Goal: Information Seeking & Learning: Learn about a topic

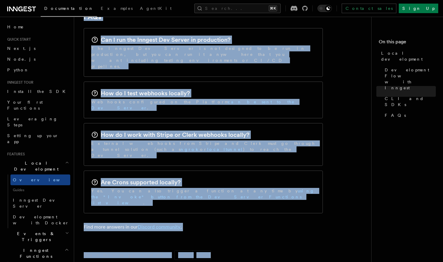
scroll to position [965, 0]
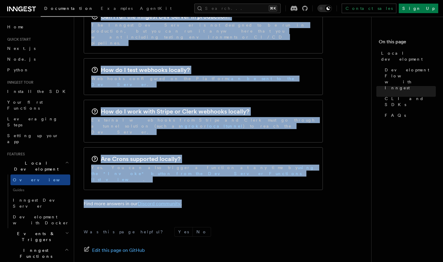
drag, startPoint x: 99, startPoint y: 43, endPoint x: 236, endPoint y: 140, distance: 167.7
copy article "Local development Inngest's tooling makes it easy to develop your functions loc…"
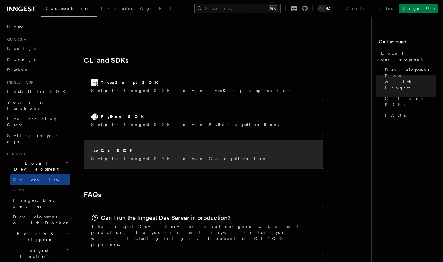
scroll to position [763, 0]
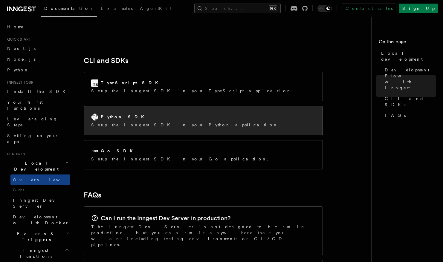
click at [136, 114] on div "Python SDK" at bounding box center [187, 117] width 192 height 7
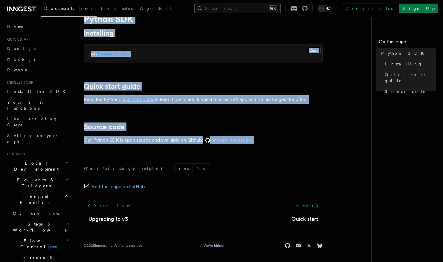
scroll to position [27, 0]
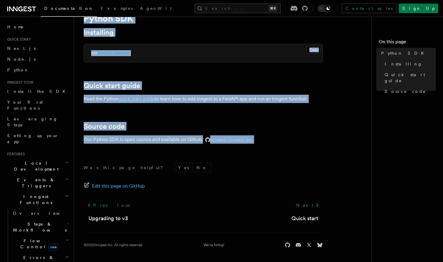
drag, startPoint x: 85, startPoint y: 33, endPoint x: 179, endPoint y: 147, distance: 148.0
click at [179, 147] on article "References Python SDK Python SDK Installing Copy Copied pip install inngest Qui…" at bounding box center [225, 131] width 283 height 263
copy article "Python SDK Installing Copy Copied pip install inngest Quick start guide Read th…"
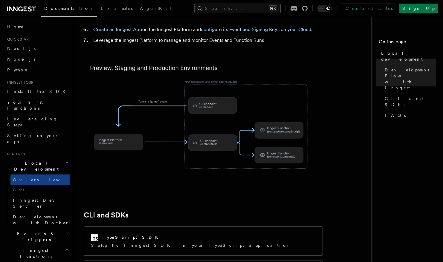
scroll to position [689, 0]
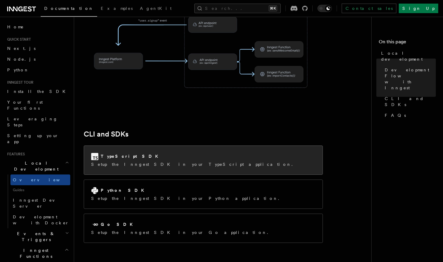
click at [150, 153] on div "TypeScript SDK" at bounding box center [193, 156] width 205 height 7
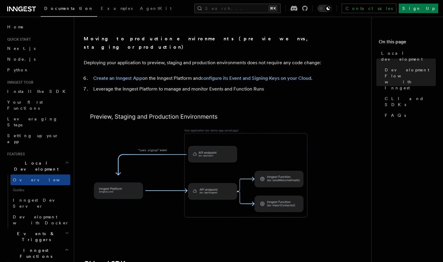
scroll to position [559, 0]
click at [123, 74] on li "Create an Inngest App on the Inngest Platform and configure its Event and Signi…" at bounding box center [207, 78] width 231 height 8
click at [123, 76] on link "Create an Inngest App" at bounding box center [117, 79] width 49 height 6
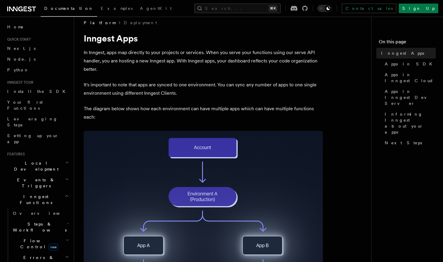
scroll to position [7, 0]
click at [88, 37] on h1 "Inngest Apps" at bounding box center [203, 38] width 239 height 11
click at [84, 38] on h1 "Inngest Apps" at bounding box center [203, 38] width 239 height 11
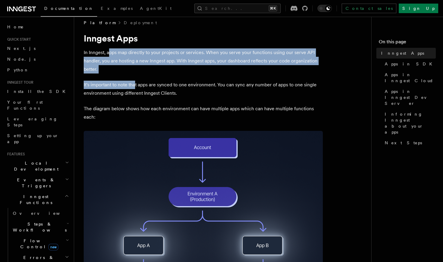
drag, startPoint x: 118, startPoint y: 60, endPoint x: 135, endPoint y: 81, distance: 27.2
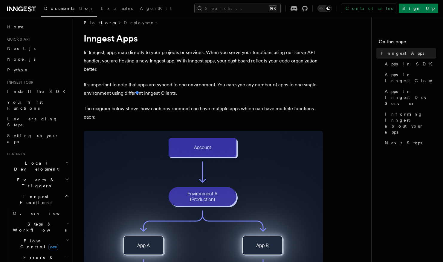
click at [99, 38] on h1 "Inngest Apps" at bounding box center [203, 38] width 239 height 11
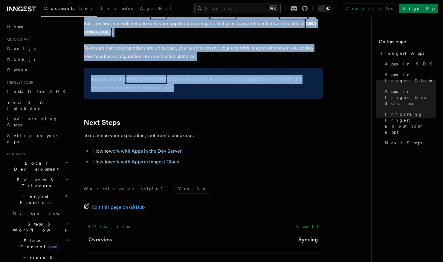
scroll to position [954, 0]
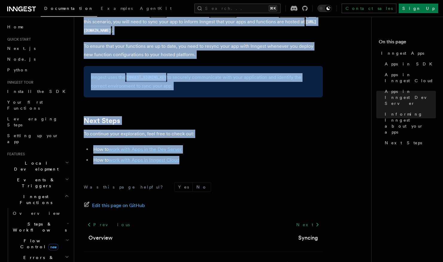
drag, startPoint x: 94, startPoint y: 28, endPoint x: 196, endPoint y: 161, distance: 167.3
copy article "Inngest Apps In Inngest, apps map directly to your projects or services. When y…"
click at [184, 118] on h2 "Next Steps" at bounding box center [203, 121] width 239 height 8
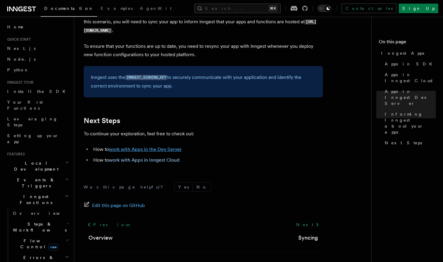
click at [151, 150] on link "work with Apps in the Dev Server" at bounding box center [145, 150] width 73 height 6
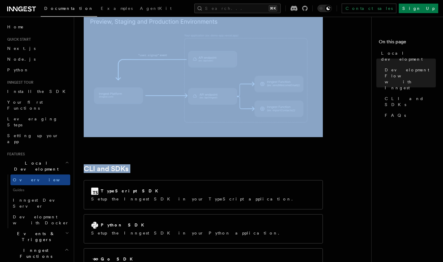
scroll to position [694, 0]
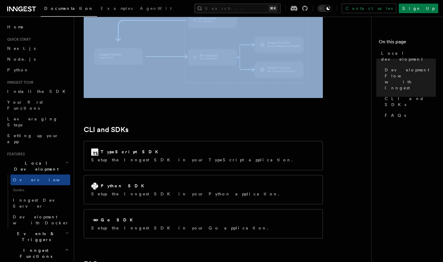
drag, startPoint x: 85, startPoint y: 45, endPoint x: 171, endPoint y: 90, distance: 97.2
copy article "Local development Inngest's tooling makes it easy to develop your functions loc…"
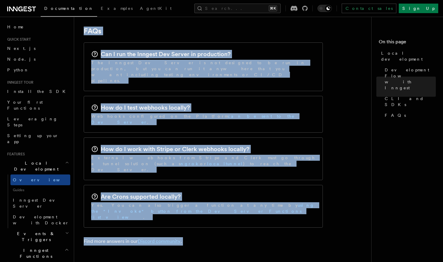
scroll to position [939, 0]
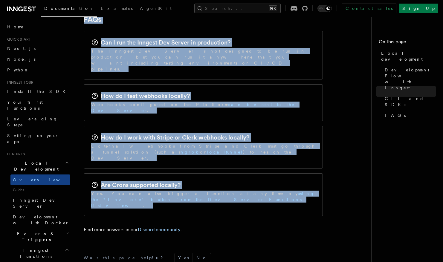
drag, startPoint x: 85, startPoint y: 137, endPoint x: 195, endPoint y: 159, distance: 112.6
copy article "FAQs Can I run the Inngest Dev Server in production? The Inngest Dev Server is …"
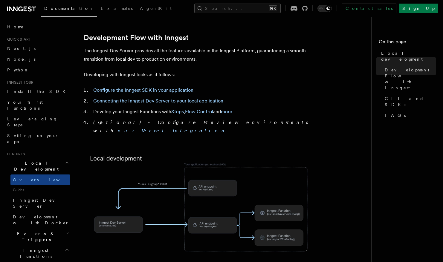
scroll to position [190, 0]
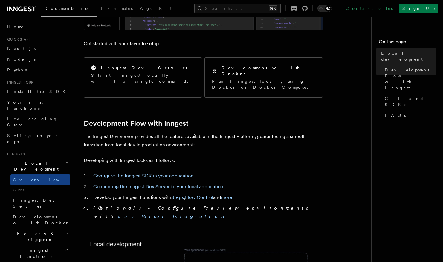
scroll to position [226, 0]
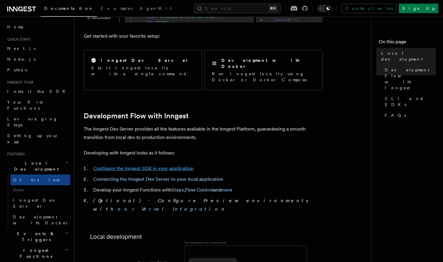
click at [150, 166] on link "Configure the Inngest SDK in your application" at bounding box center [143, 169] width 100 height 6
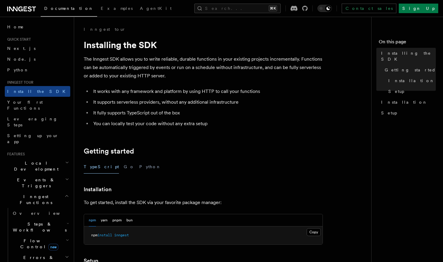
click at [85, 41] on h1 "Installing the SDK" at bounding box center [203, 44] width 239 height 11
drag, startPoint x: 85, startPoint y: 41, endPoint x: 115, endPoint y: 71, distance: 42.1
click at [97, 54] on article "Inngest tour Installing the SDK The Inngest SDK allows you to write reliable, d…" at bounding box center [225, 261] width 283 height 471
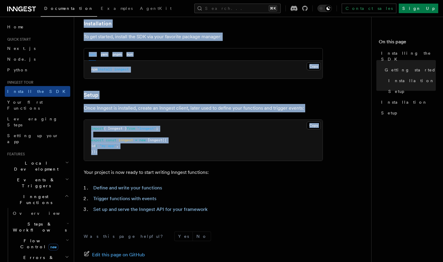
scroll to position [235, 0]
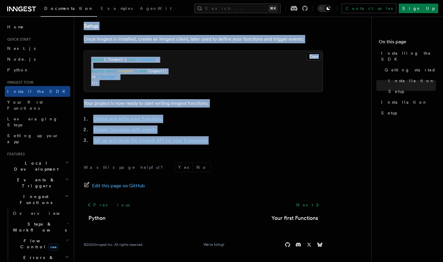
drag, startPoint x: 127, startPoint y: 85, endPoint x: 180, endPoint y: 153, distance: 86.8
click at [180, 153] on article "Inngest tour Installing the SDK The Inngest SDK allows you to write reliable, d…" at bounding box center [225, 26] width 283 height 471
copy article "It works with any framework and platform by using HTTP to call your functions I…"
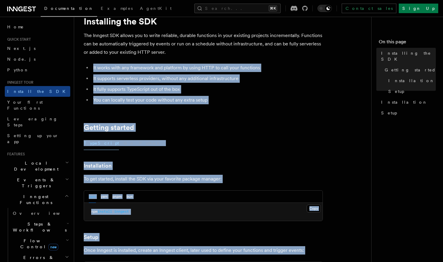
scroll to position [0, 0]
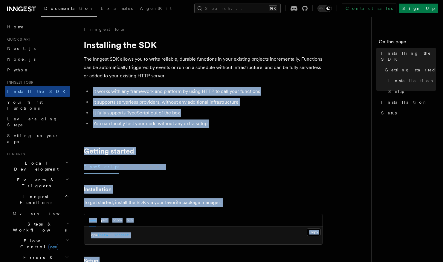
drag, startPoint x: 147, startPoint y: 55, endPoint x: 140, endPoint y: 49, distance: 9.2
click at [147, 54] on article "Inngest tour Installing the SDK The Inngest SDK allows you to write reliable, d…" at bounding box center [225, 261] width 283 height 471
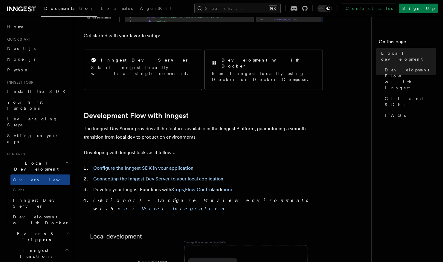
scroll to position [227, 0]
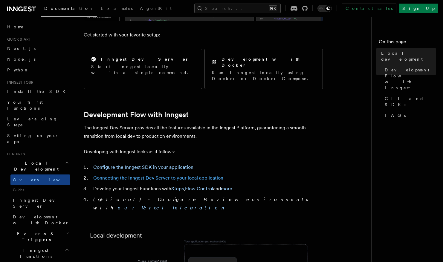
click at [181, 175] on link "Connecting the Inngest Dev Server to your local application" at bounding box center [158, 178] width 130 height 6
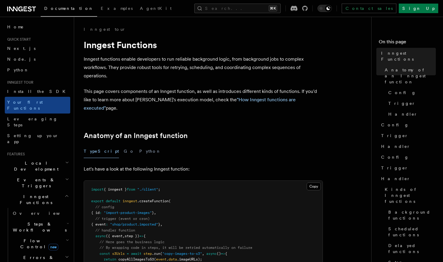
drag, startPoint x: 83, startPoint y: 42, endPoint x: 120, endPoint y: 67, distance: 44.9
drag, startPoint x: 120, startPoint y: 67, endPoint x: 174, endPoint y: 122, distance: 77.4
click at [120, 68] on p "Inngest functions enable developers to run reliable background logic, from back…" at bounding box center [203, 67] width 239 height 25
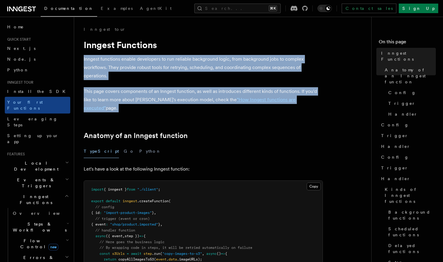
drag, startPoint x: 120, startPoint y: 57, endPoint x: 185, endPoint y: 108, distance: 82.2
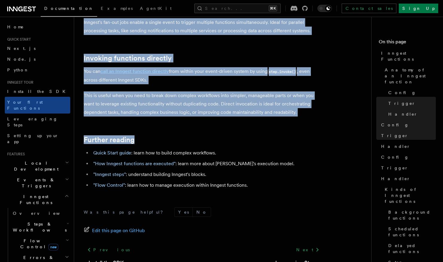
scroll to position [1205, 0]
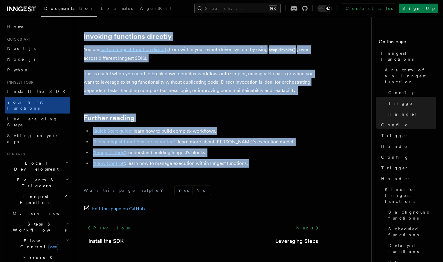
drag, startPoint x: 118, startPoint y: 36, endPoint x: 216, endPoint y: 155, distance: 153.6
copy article "Inngest Functions Inngest functions enable developers to run reliable backgroun…"
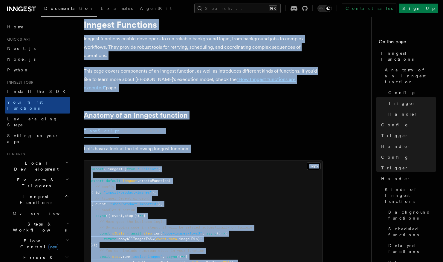
scroll to position [0, 0]
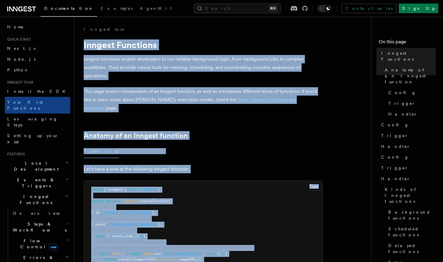
scroll to position [227, 0]
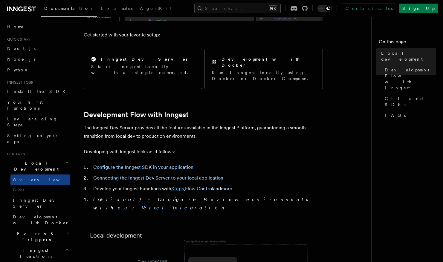
click at [179, 186] on link "Steps" at bounding box center [177, 189] width 13 height 6
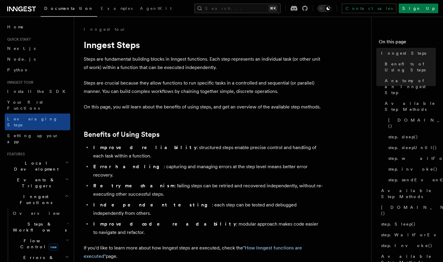
drag, startPoint x: 84, startPoint y: 45, endPoint x: 104, endPoint y: 62, distance: 26.3
click at [84, 45] on h1 "Inngest Steps" at bounding box center [203, 44] width 239 height 11
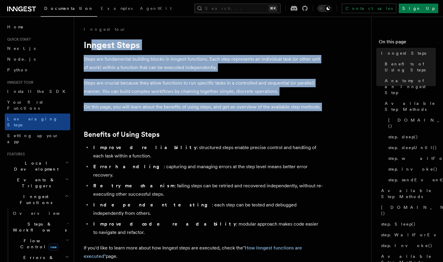
drag, startPoint x: 104, startPoint y: 62, endPoint x: 155, endPoint y: 116, distance: 74.3
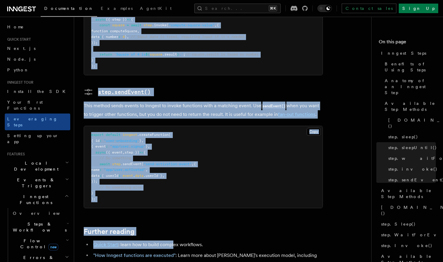
scroll to position [1317, 0]
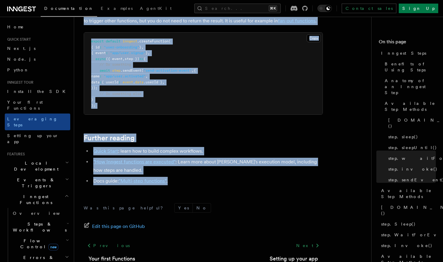
drag, startPoint x: 115, startPoint y: 25, endPoint x: 187, endPoint y: 141, distance: 136.6
copy article "Inngest tour Inngest Steps Steps are fundamental building blocks in Inngest fun…"
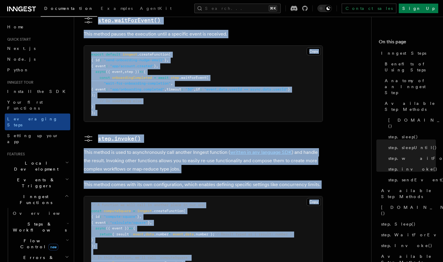
scroll to position [922, 0]
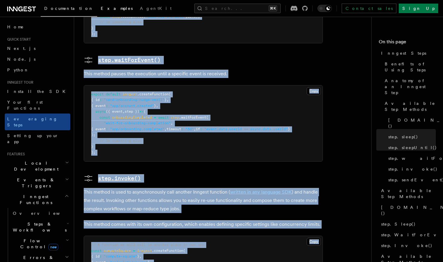
scroll to position [227, 0]
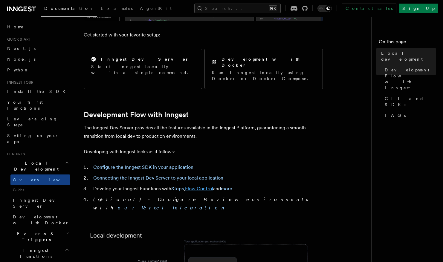
click at [199, 186] on link "Flow Control" at bounding box center [199, 189] width 28 height 6
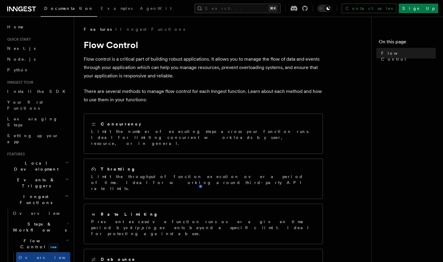
click at [88, 45] on h1 "Flow Control" at bounding box center [203, 44] width 239 height 11
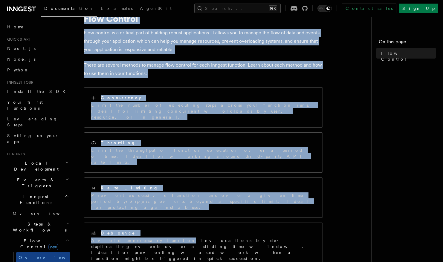
scroll to position [150, 0]
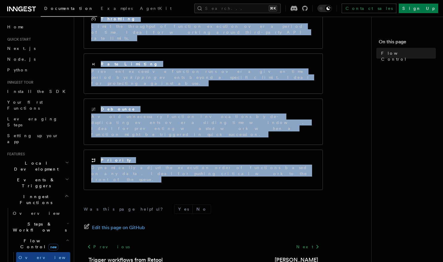
drag, startPoint x: 84, startPoint y: 44, endPoint x: 179, endPoint y: 153, distance: 144.3
click at [179, 153] on article "Features Inngest Functions Flow Control Flow control is a critical part of buil…" at bounding box center [225, 90] width 283 height 428
copy article "Flow Control Flow control is a critical part of building robust applications. I…"
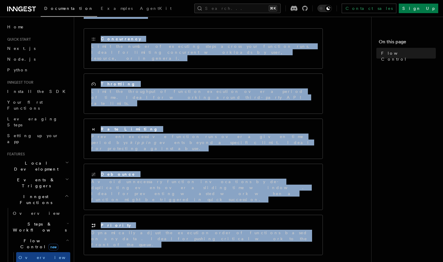
scroll to position [0, 0]
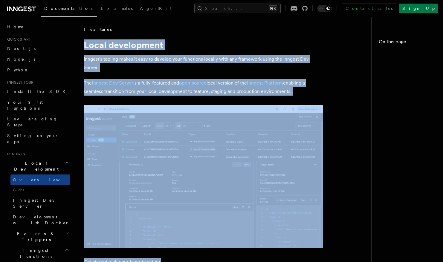
scroll to position [227, 0]
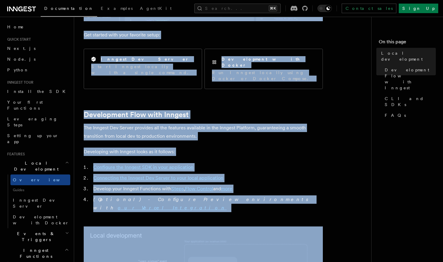
click at [237, 111] on h2 "Development Flow with Inngest" at bounding box center [203, 115] width 239 height 8
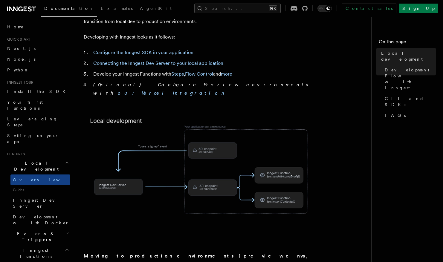
scroll to position [344, 0]
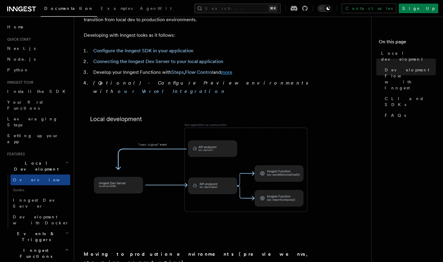
click at [227, 69] on link "more" at bounding box center [226, 72] width 11 height 6
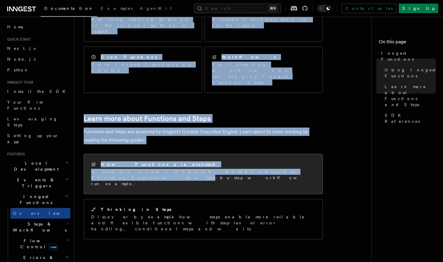
scroll to position [354, 0]
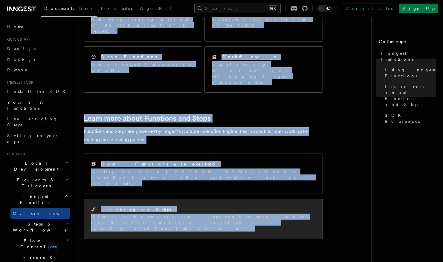
drag, startPoint x: 85, startPoint y: 45, endPoint x: 237, endPoint y: 177, distance: 201.4
click at [237, 177] on article "Features Inngest Functions Inngest functions enable developers to run reliable …" at bounding box center [225, 49] width 283 height 754
copy article "Inngest Functions Inngest functions enable developers to run reliable backgroun…"
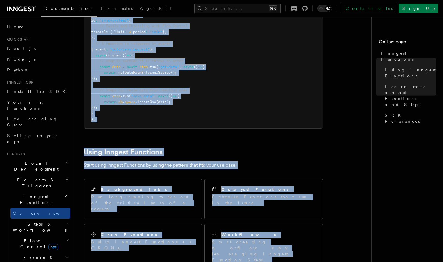
scroll to position [0, 0]
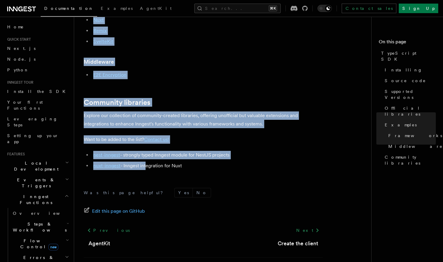
scroll to position [386, 0]
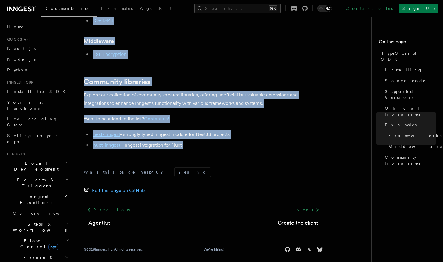
drag, startPoint x: 87, startPoint y: 39, endPoint x: 179, endPoint y: 162, distance: 153.7
copy article "TypeScript SDK Installing npm pnpm yarn Copy Copied npm install inngest Source …"
click at [155, 167] on div "Was this page helpful? Yes No Edit this page on GitHub Previous AgentKit Next C…" at bounding box center [203, 211] width 239 height 112
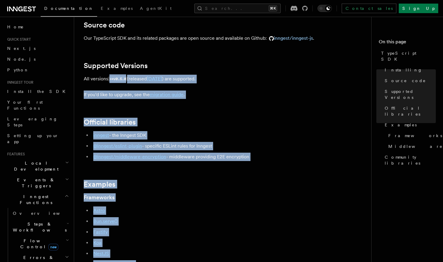
scroll to position [0, 0]
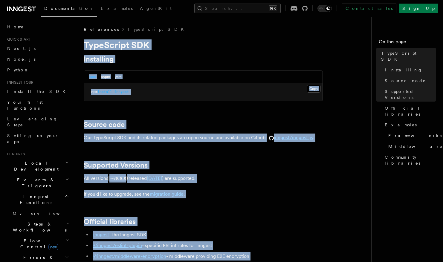
drag, startPoint x: 196, startPoint y: 156, endPoint x: 79, endPoint y: 39, distance: 166.0
copy article "TypeScript SDK Installing npm pnpm yarn Copy Copied npm install inngest Source …"
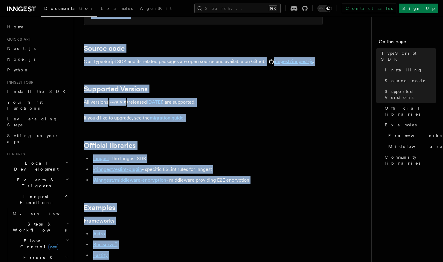
scroll to position [119, 0]
